Goal: Task Accomplishment & Management: Manage account settings

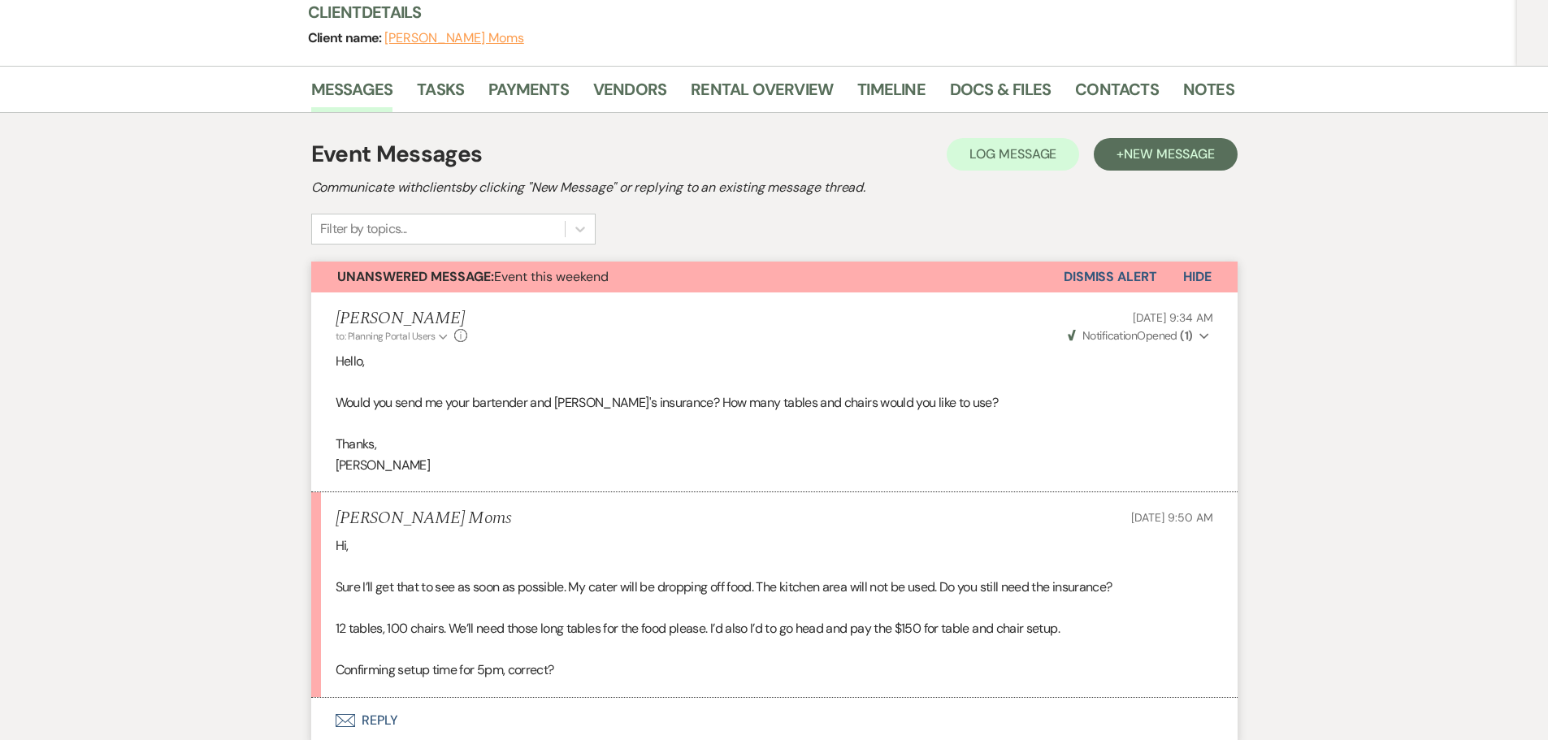
scroll to position [160, 0]
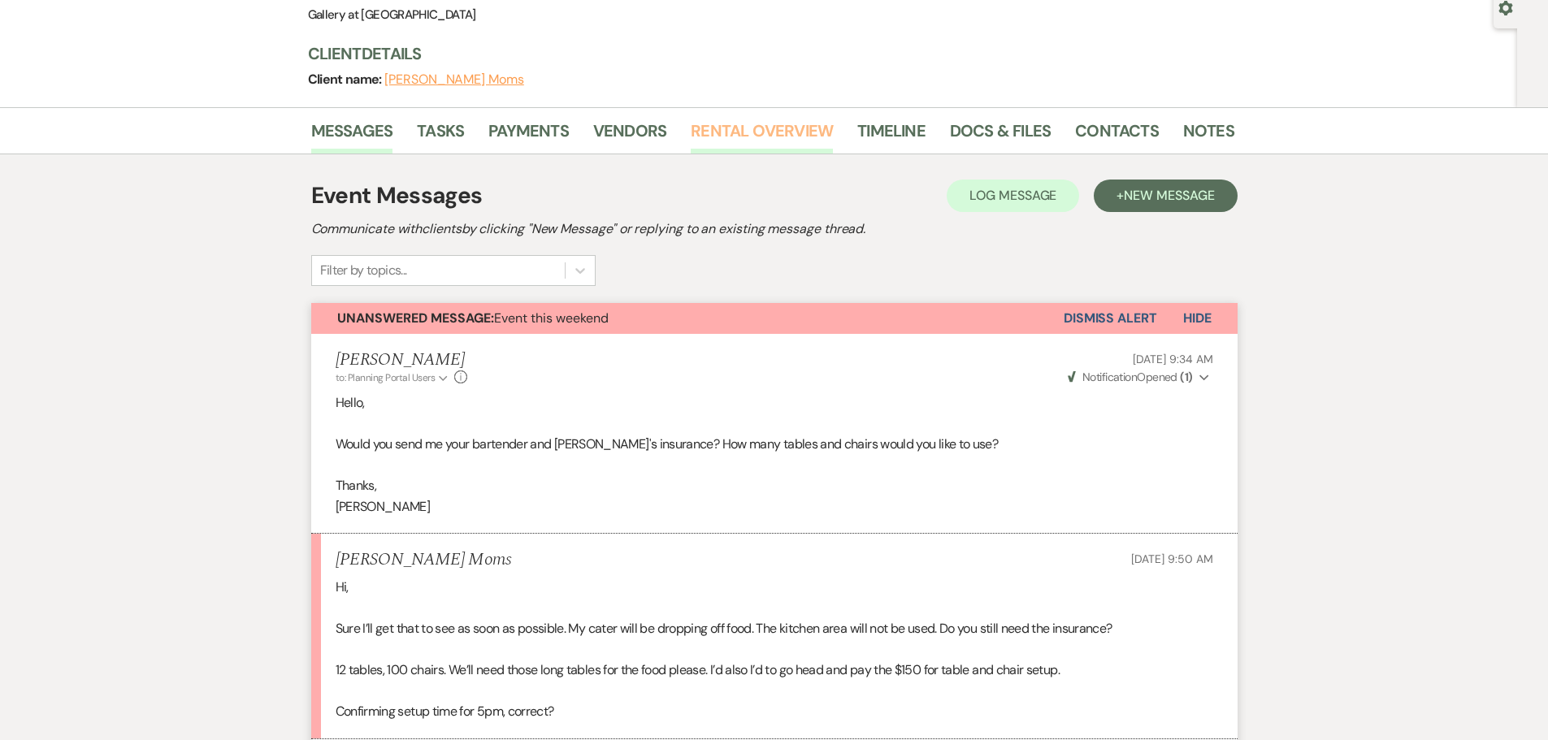
click at [735, 119] on link "Rental Overview" at bounding box center [762, 136] width 142 height 36
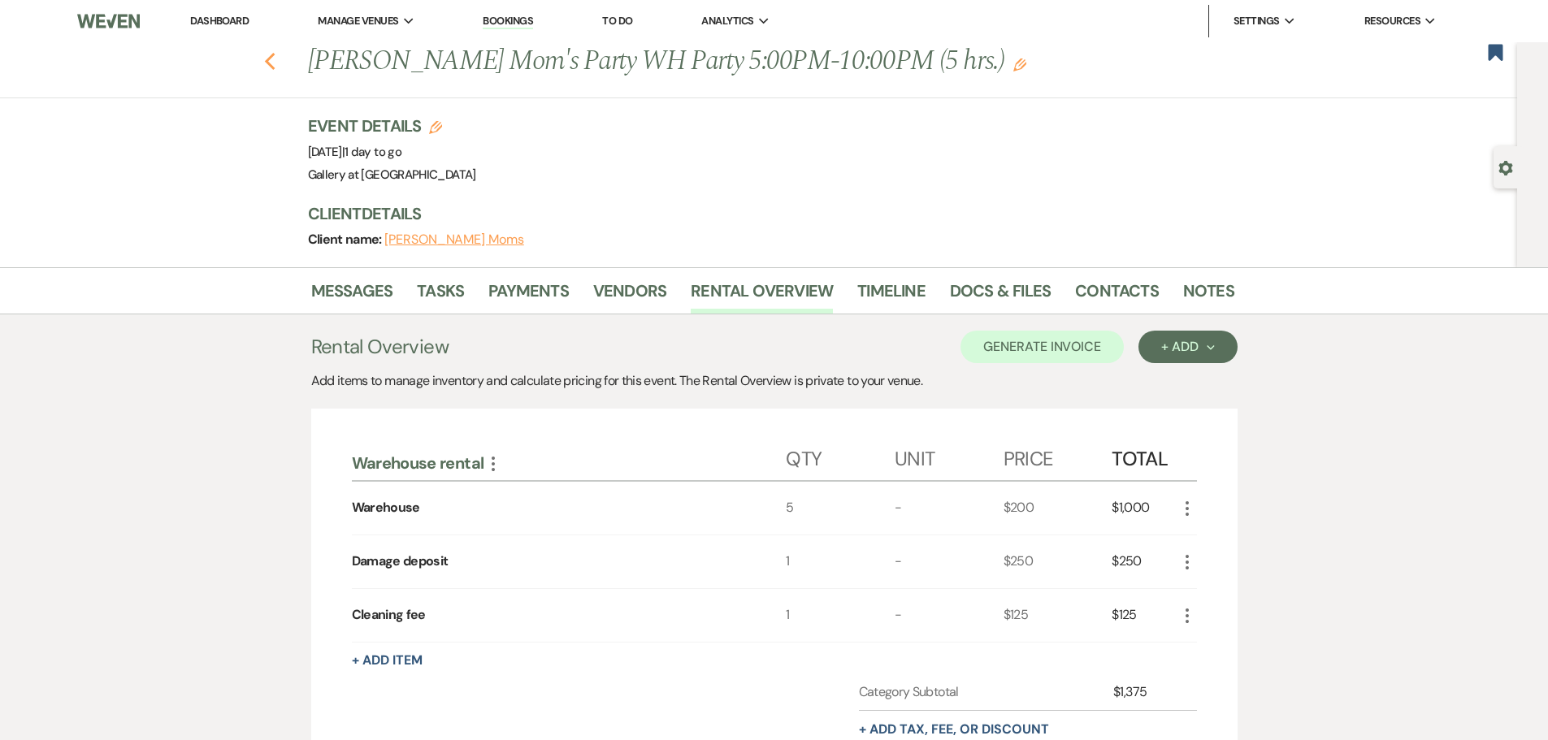
click at [271, 64] on icon "Previous" at bounding box center [270, 62] width 12 height 20
